Goal: Check status: Check status

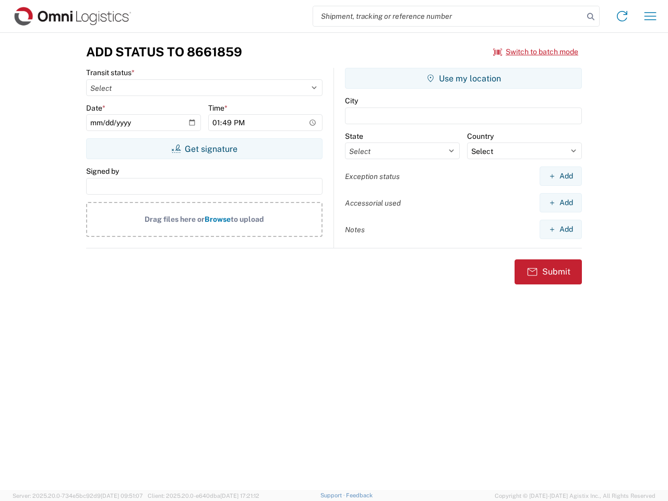
click at [448, 16] on input "search" at bounding box center [448, 16] width 270 height 20
click at [591, 17] on icon at bounding box center [590, 16] width 15 height 15
click at [622, 16] on icon at bounding box center [622, 16] width 17 height 17
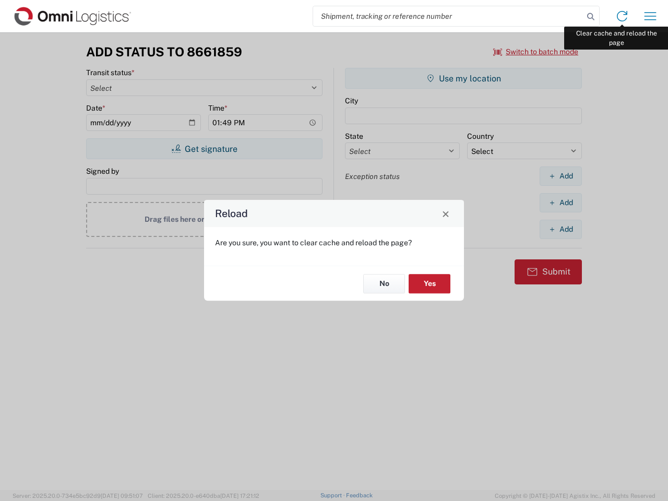
click at [650, 16] on div "Reload Are you sure, you want to clear cache and reload the page? No Yes" at bounding box center [334, 250] width 668 height 501
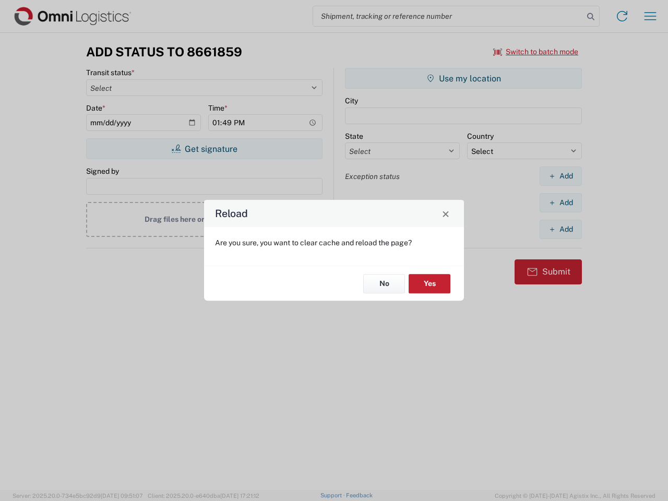
click at [536, 52] on div "Reload Are you sure, you want to clear cache and reload the page? No Yes" at bounding box center [334, 250] width 668 height 501
click at [204, 149] on div "Reload Are you sure, you want to clear cache and reload the page? No Yes" at bounding box center [334, 250] width 668 height 501
click at [463, 78] on div "Reload Are you sure, you want to clear cache and reload the page? No Yes" at bounding box center [334, 250] width 668 height 501
click at [560, 176] on div "Reload Are you sure, you want to clear cache and reload the page? No Yes" at bounding box center [334, 250] width 668 height 501
click at [560, 202] on div "Reload Are you sure, you want to clear cache and reload the page? No Yes" at bounding box center [334, 250] width 668 height 501
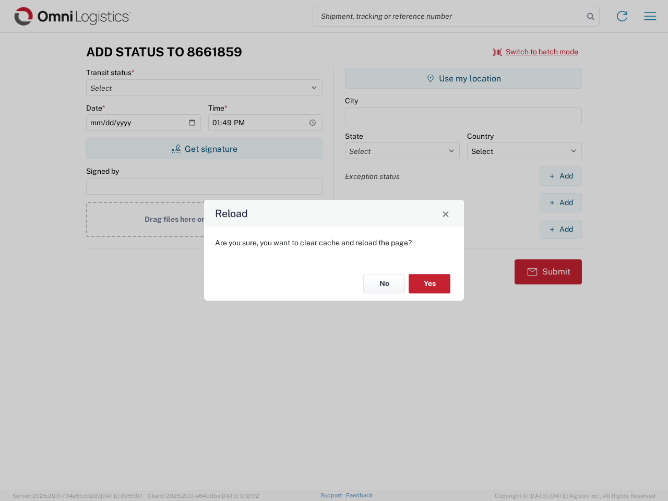
click at [560, 229] on div "Reload Are you sure, you want to clear cache and reload the page? No Yes" at bounding box center [334, 250] width 668 height 501
